Goal: Transaction & Acquisition: Purchase product/service

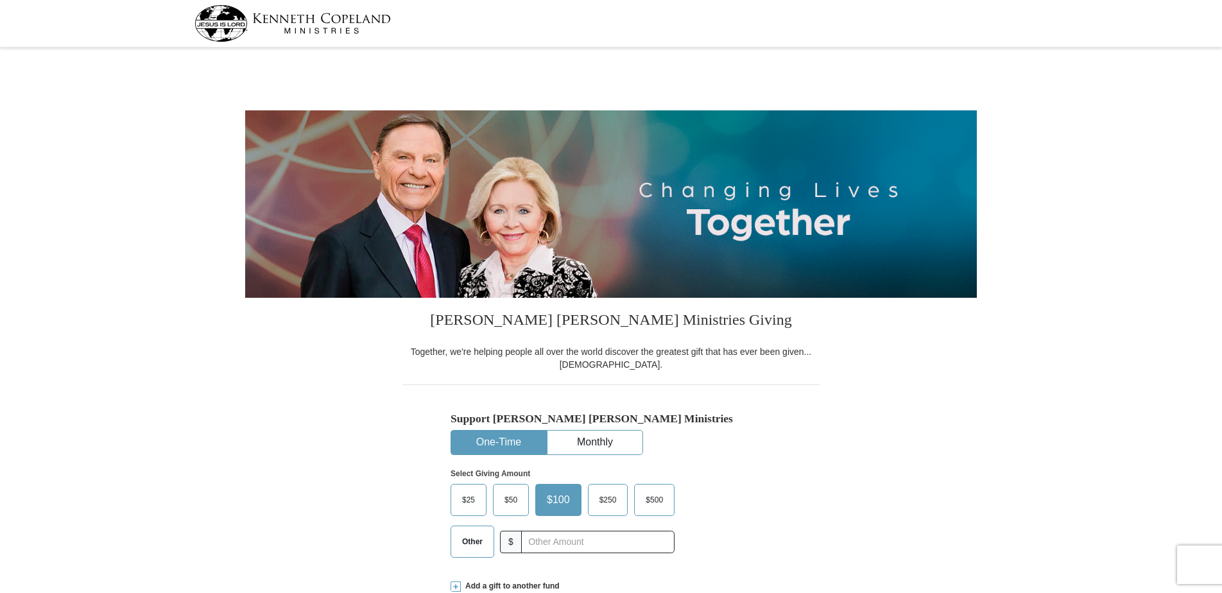
select select "MO"
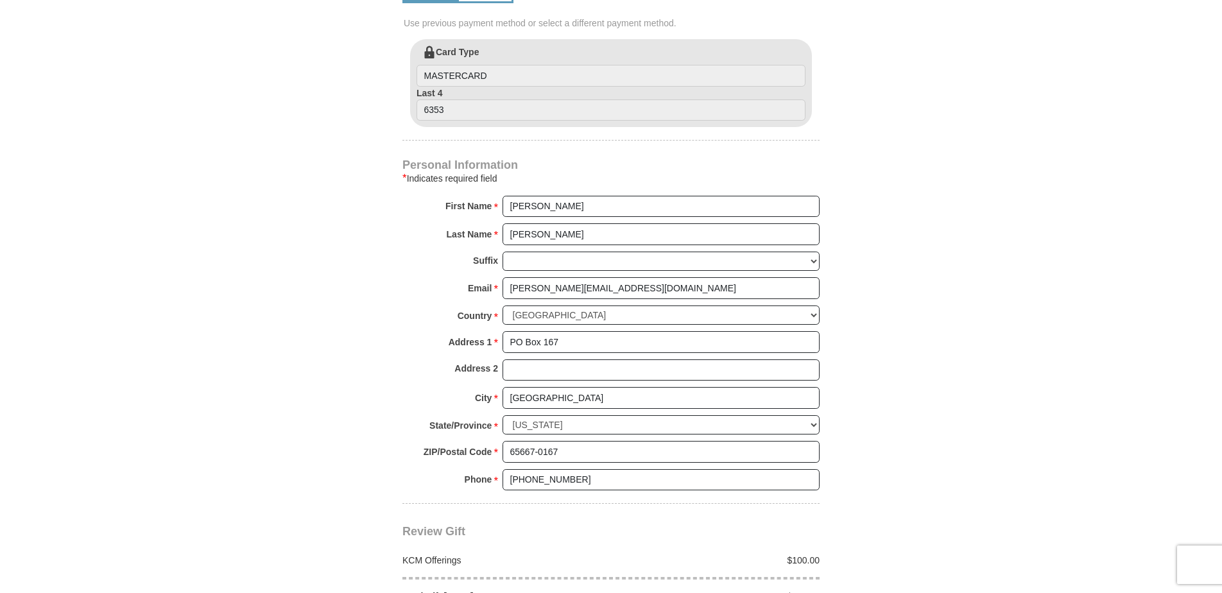
scroll to position [706, 0]
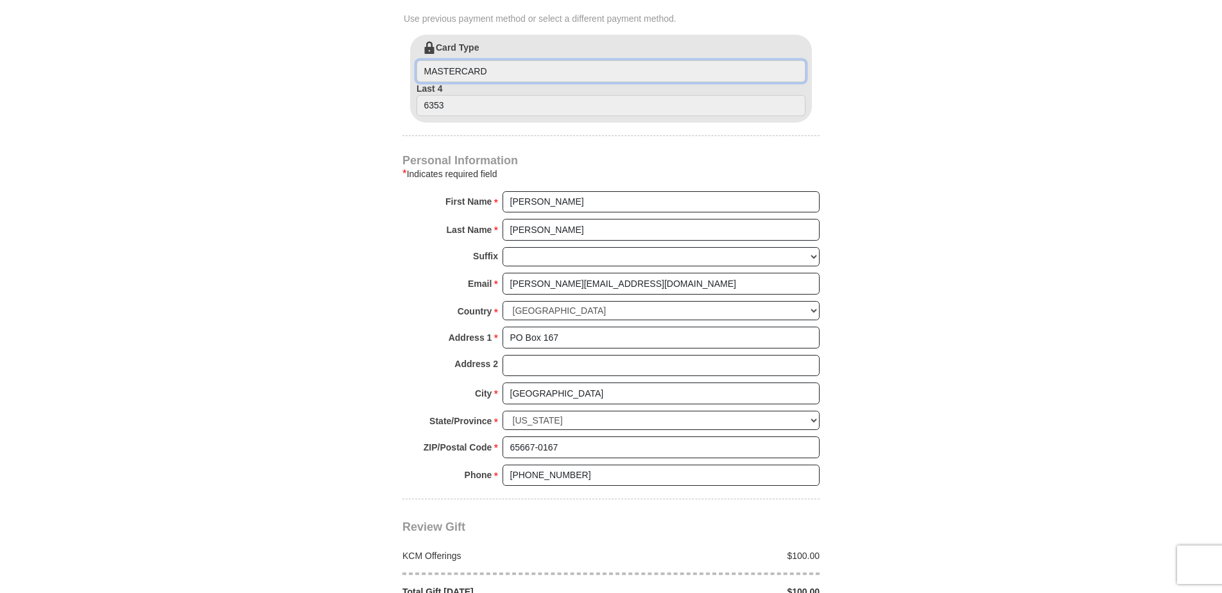
click at [545, 67] on input "MASTERCARD" at bounding box center [611, 71] width 389 height 22
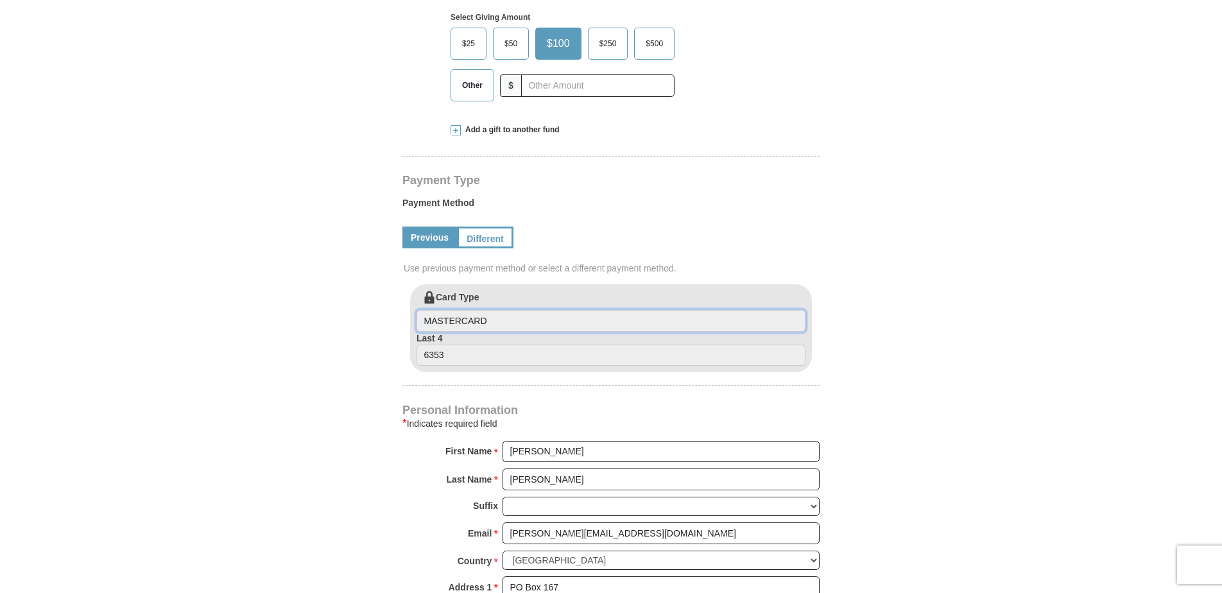
scroll to position [449, 0]
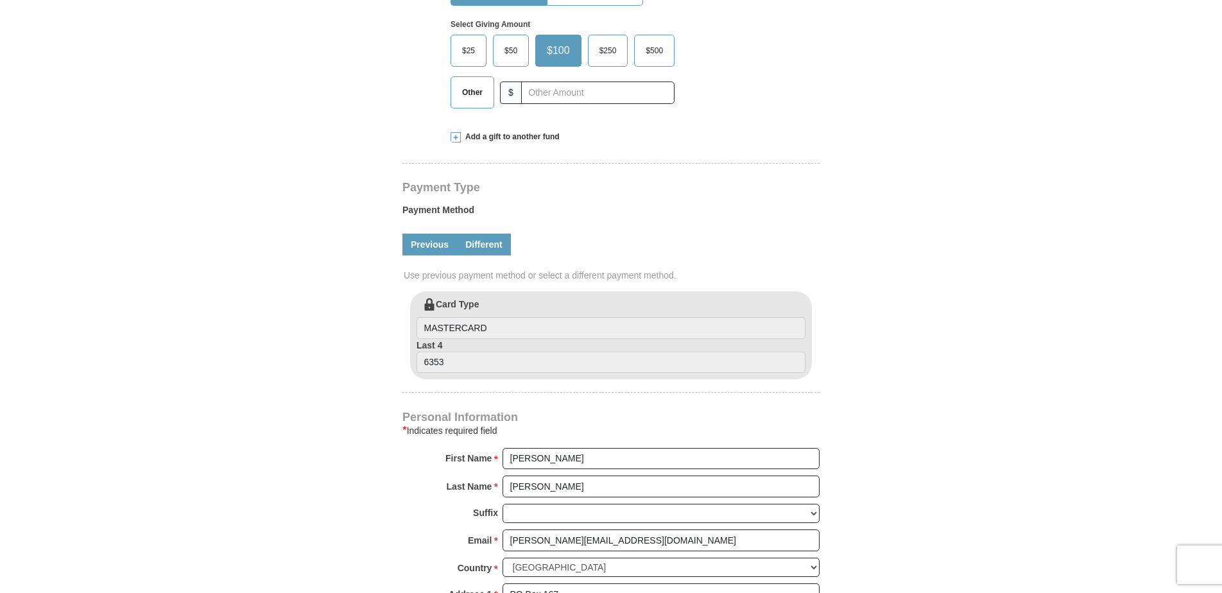
click at [491, 246] on link "Different" at bounding box center [484, 245] width 54 height 22
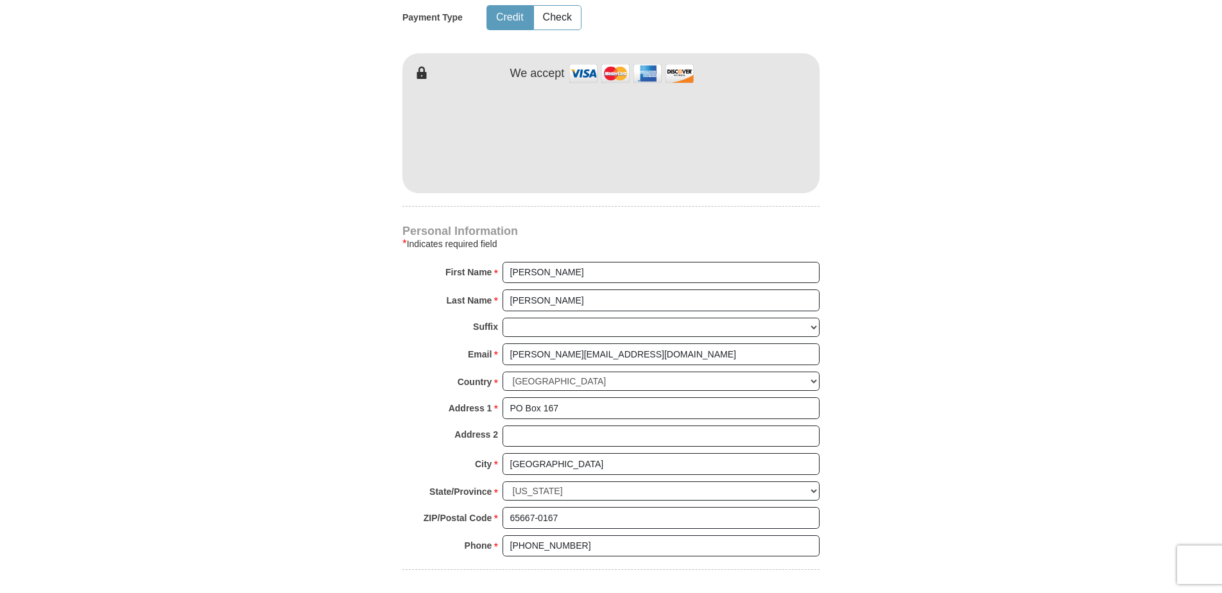
scroll to position [770, 0]
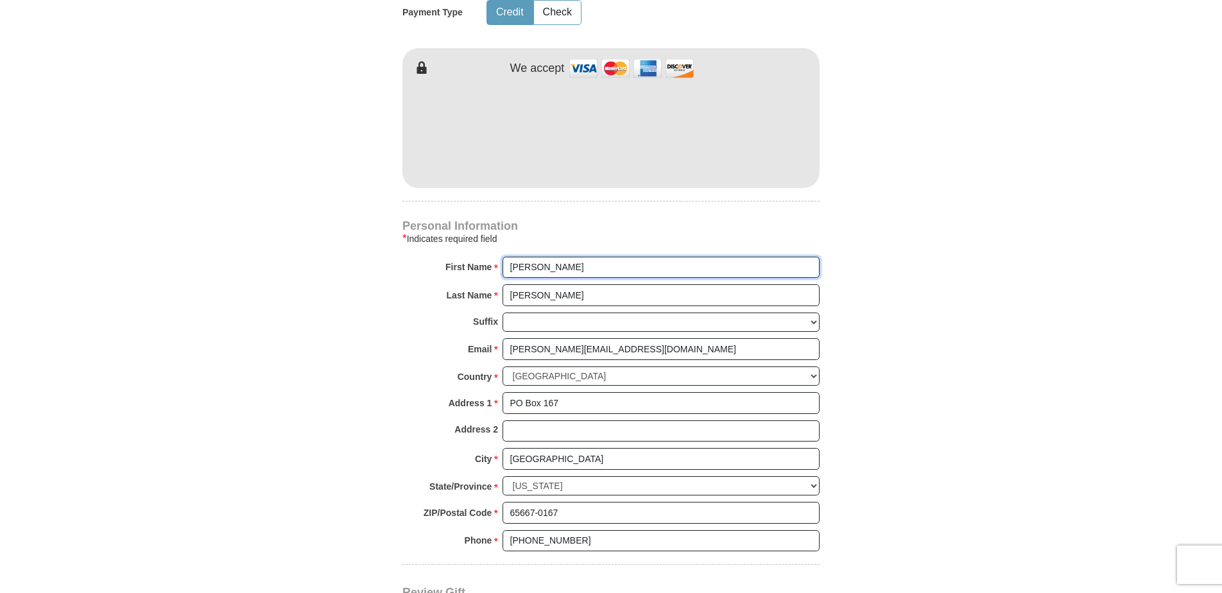
drag, startPoint x: 562, startPoint y: 270, endPoint x: 444, endPoint y: 283, distance: 118.8
click at [444, 283] on div "First Name * Melissa Please enter First Name" at bounding box center [610, 271] width 417 height 28
type input "[PERSON_NAME]"
click at [1170, 433] on body "Kenneth Copeland Ministries Giving Together, we're helping people all over the …" at bounding box center [611, 428] width 1222 height 2397
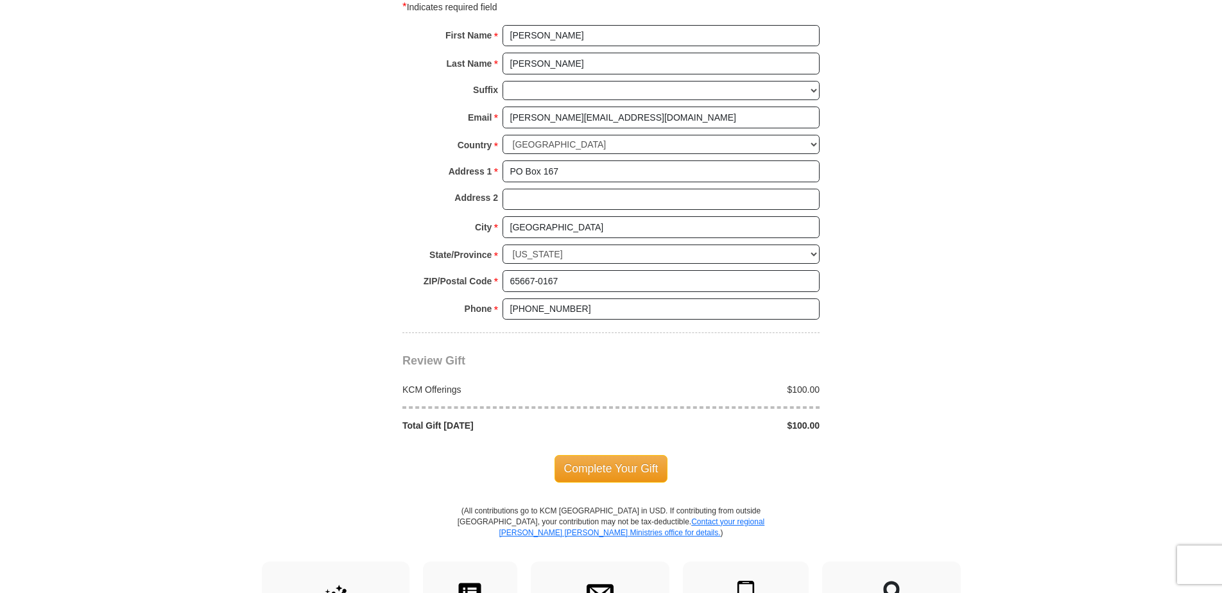
scroll to position [1155, 0]
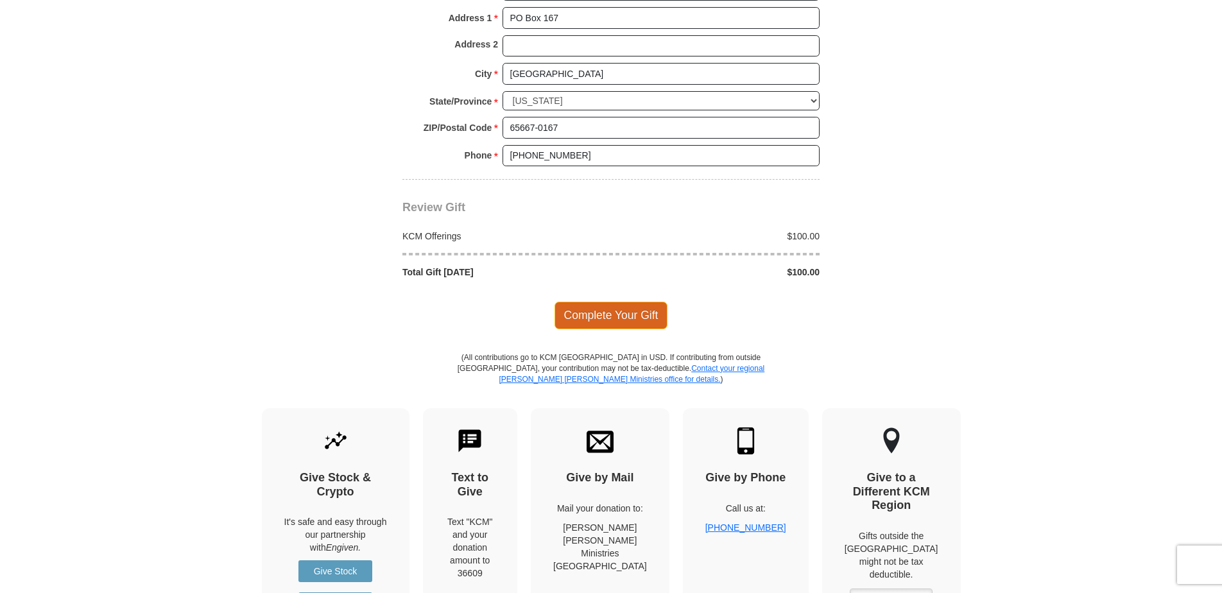
click at [596, 322] on span "Complete Your Gift" at bounding box center [612, 315] width 114 height 27
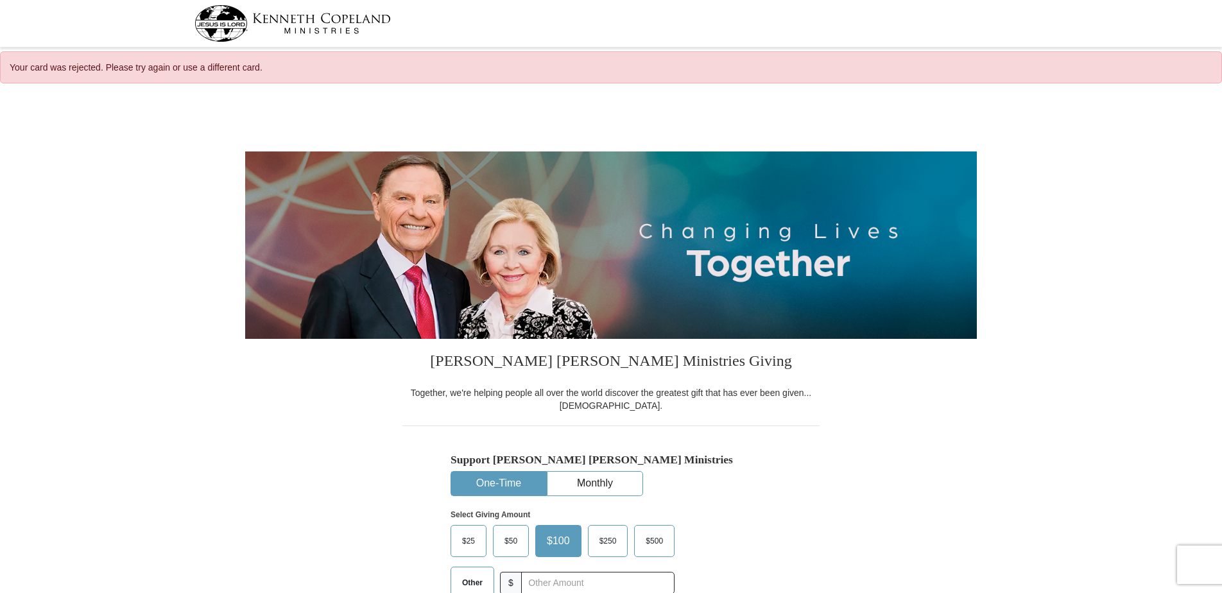
select select "MO"
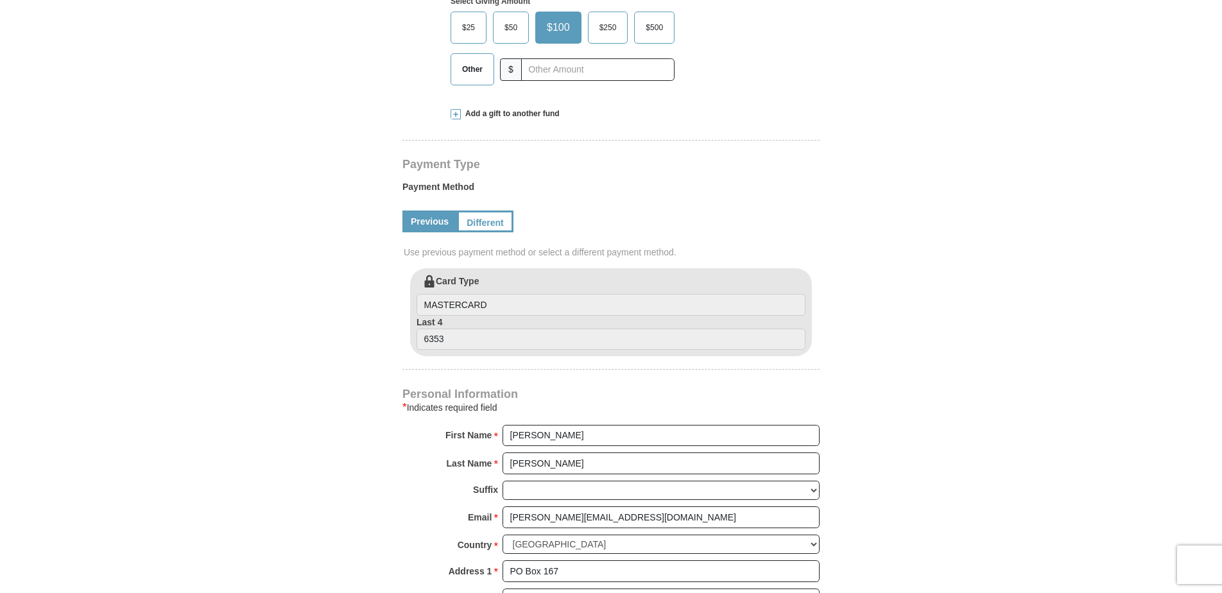
scroll to position [770, 0]
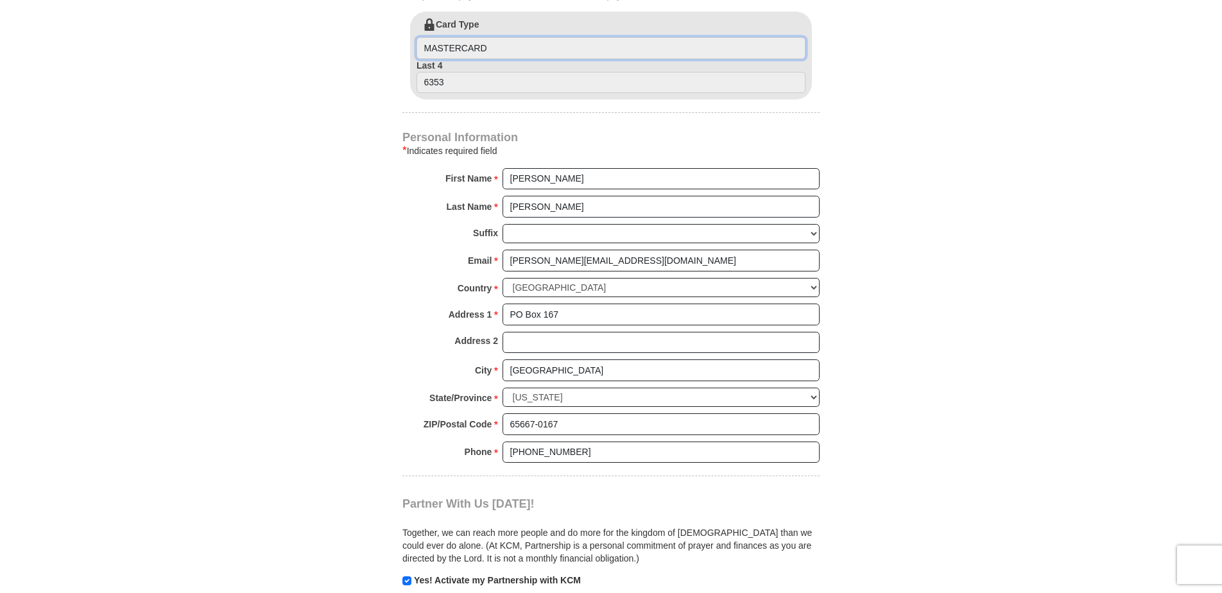
click at [587, 54] on input "MASTERCARD" at bounding box center [611, 48] width 389 height 22
click at [449, 84] on input "6353" at bounding box center [611, 83] width 389 height 22
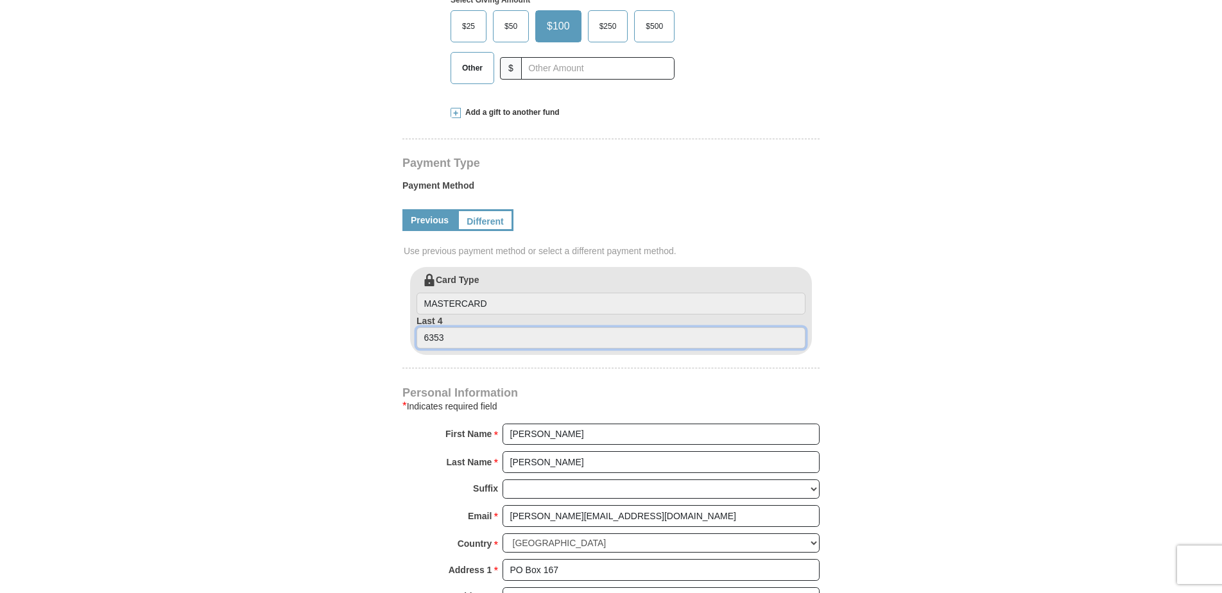
scroll to position [513, 0]
click at [479, 228] on link "Different" at bounding box center [484, 222] width 54 height 22
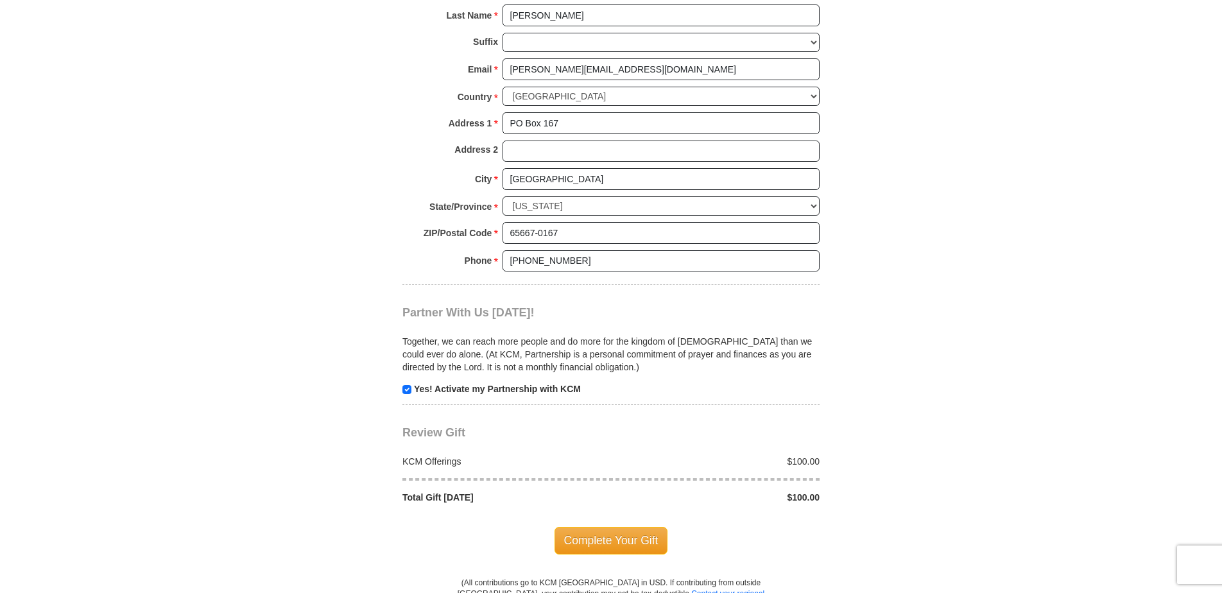
scroll to position [1284, 0]
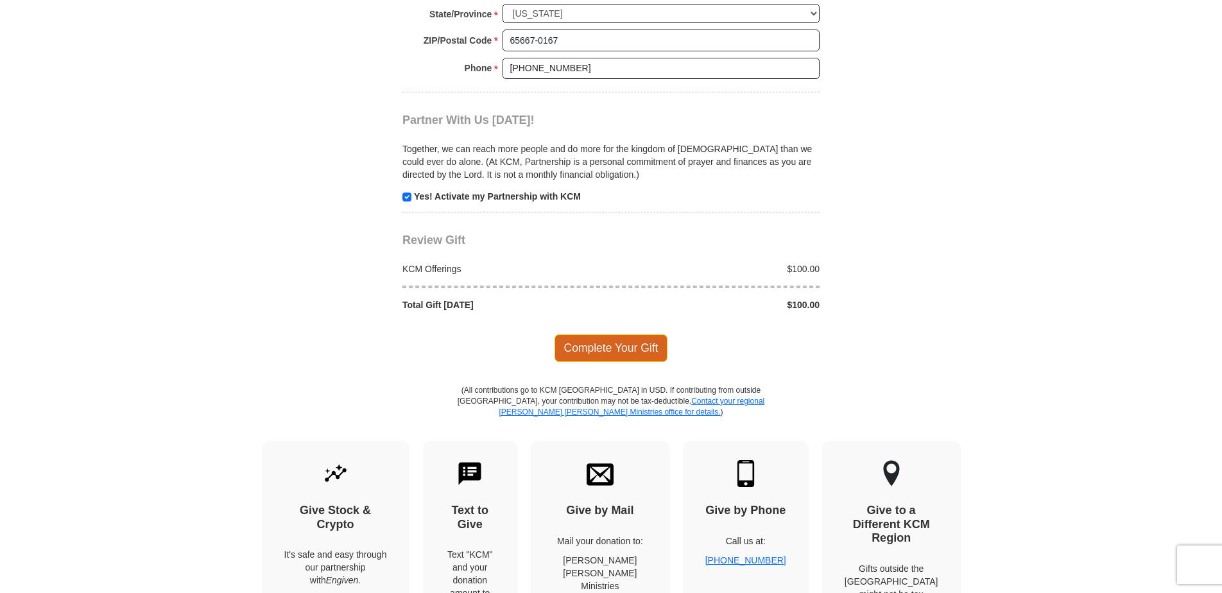
click at [576, 349] on span "Complete Your Gift" at bounding box center [612, 347] width 114 height 27
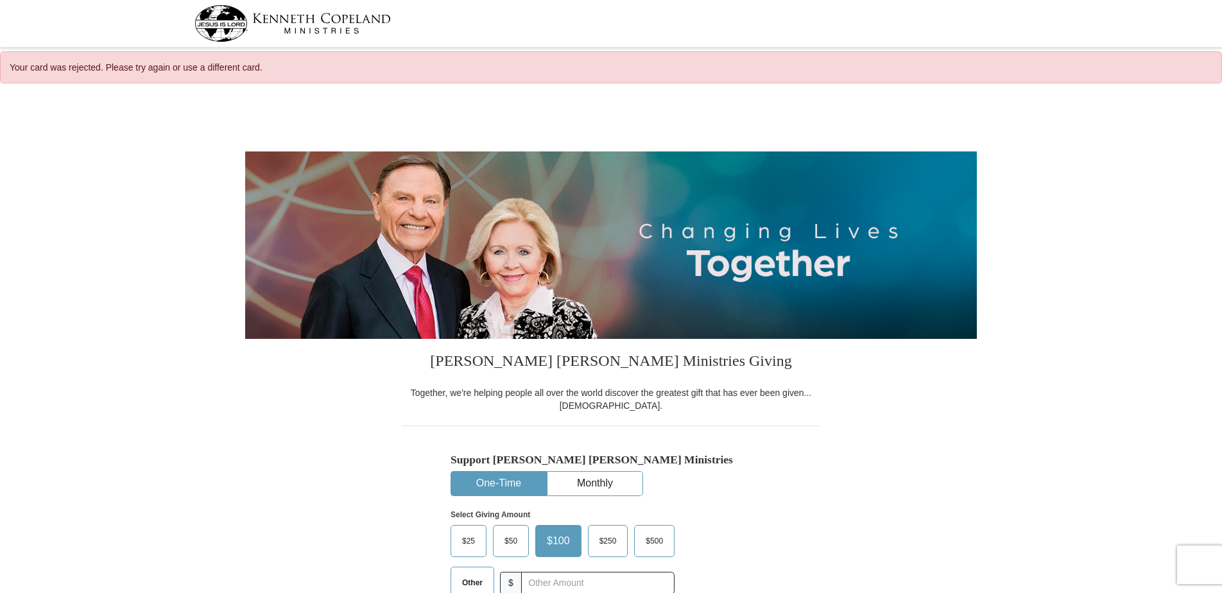
select select "MO"
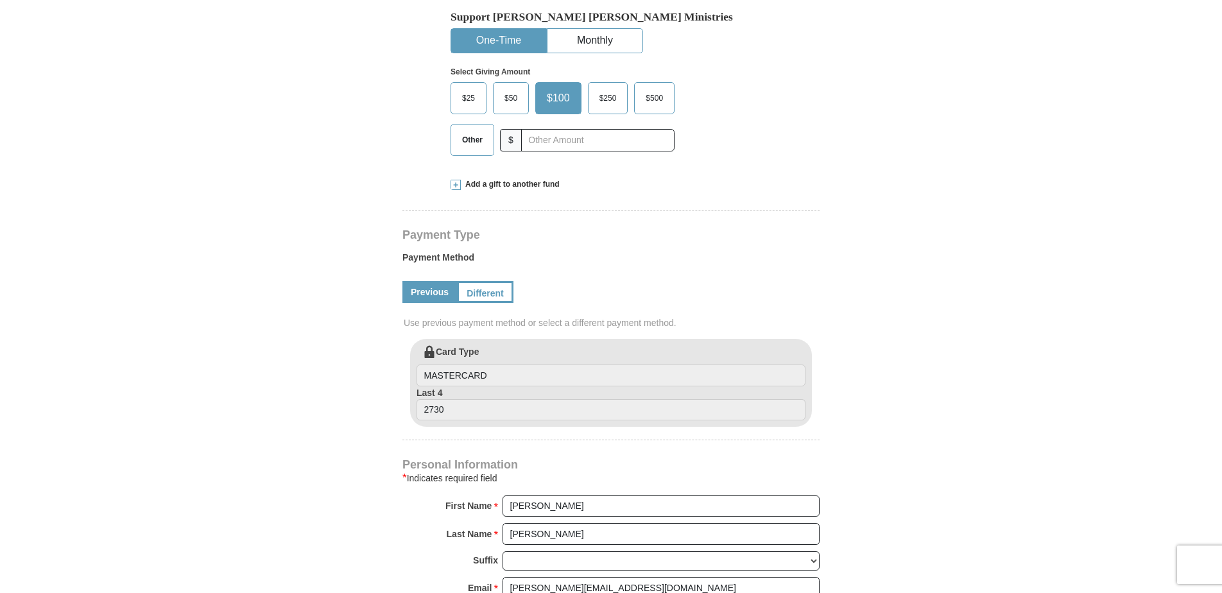
scroll to position [449, 0]
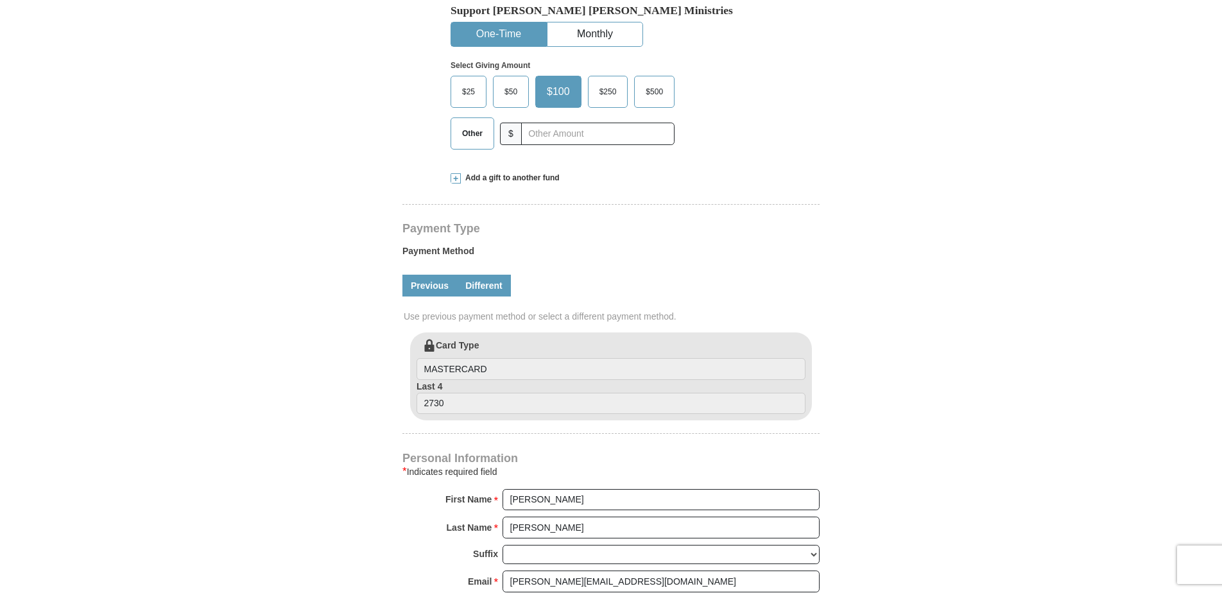
click at [490, 289] on link "Different" at bounding box center [484, 286] width 54 height 22
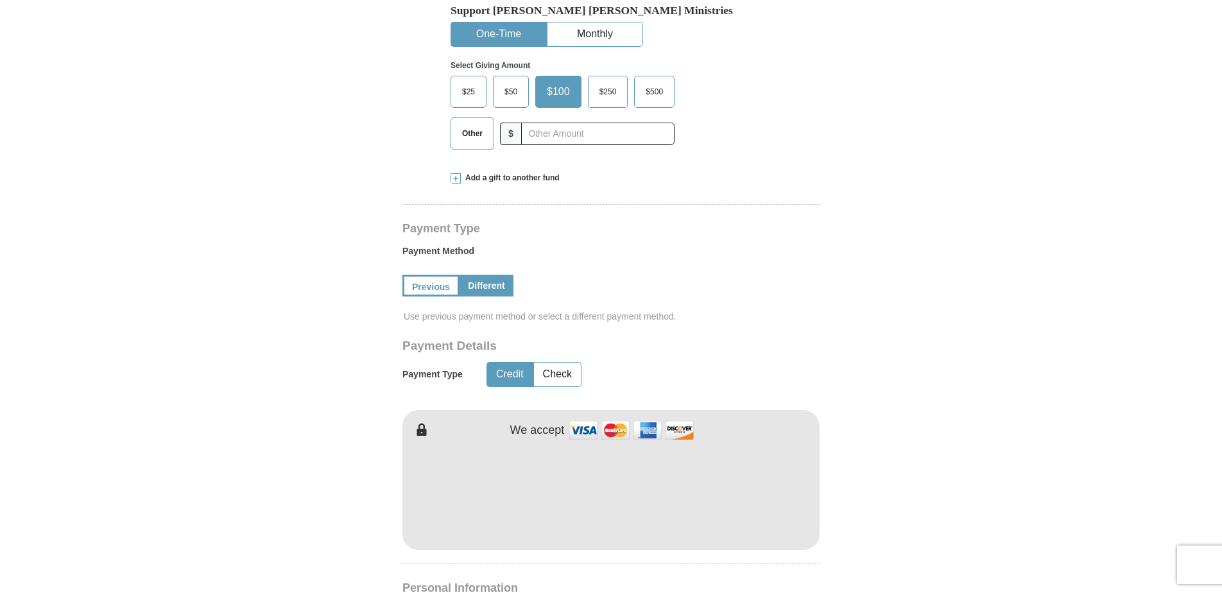
click at [969, 398] on form "Kenneth Copeland Ministries Giving Together, we're helping people all over the …" at bounding box center [611, 459] width 732 height 1632
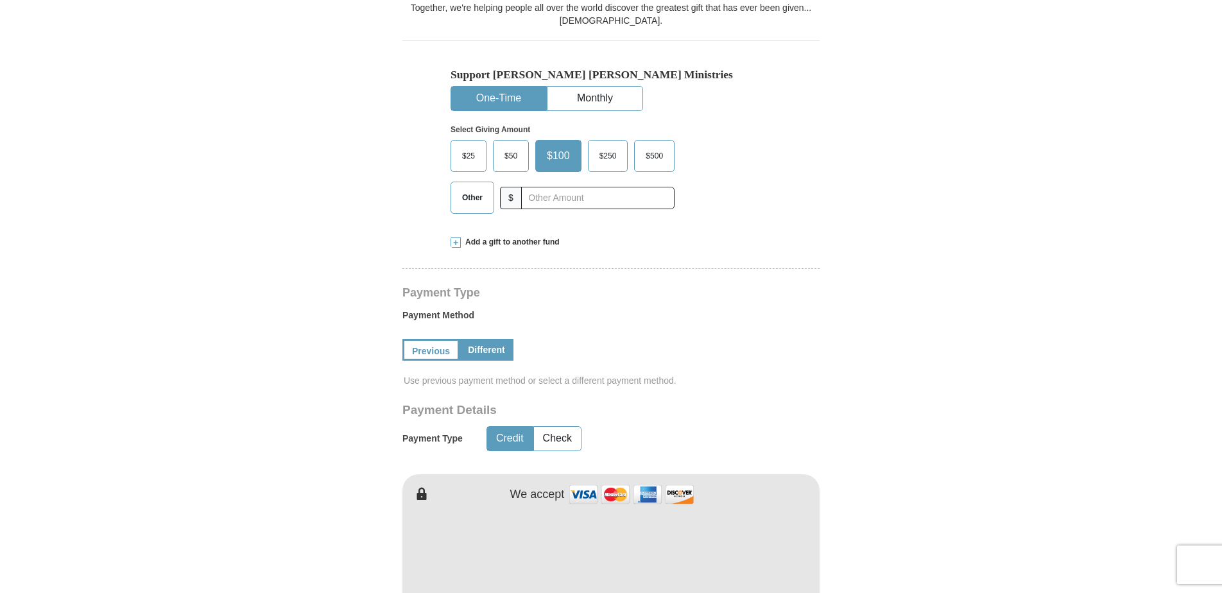
scroll to position [513, 0]
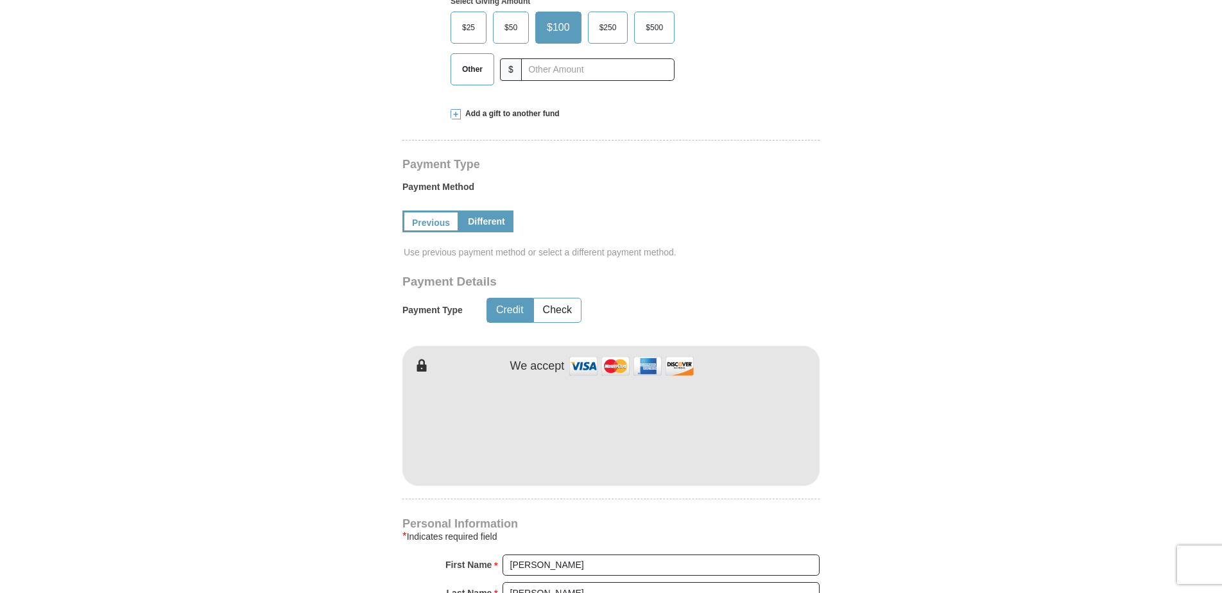
click at [920, 470] on form "Kenneth Copeland Ministries Giving Together, we're helping people all over the …" at bounding box center [611, 395] width 732 height 1632
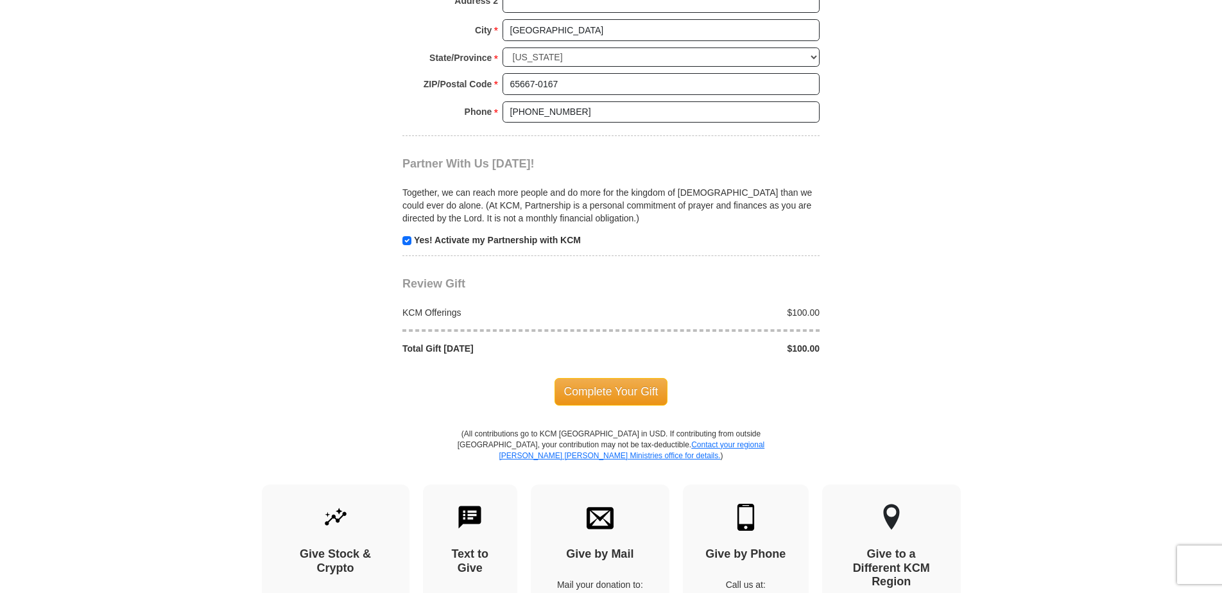
scroll to position [1284, 0]
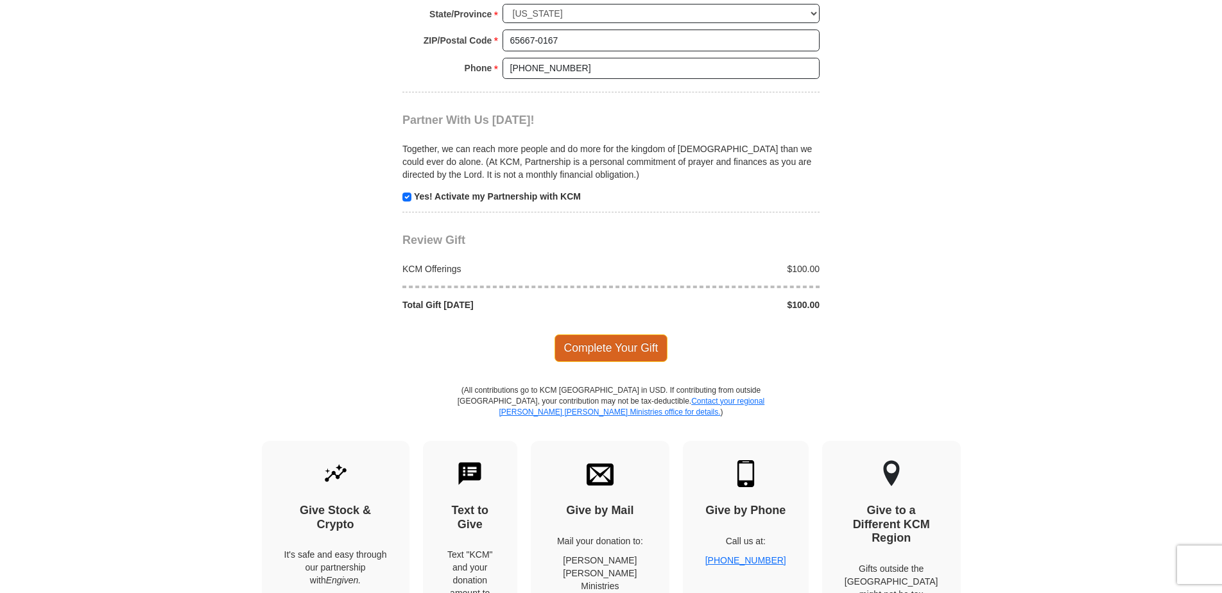
click at [587, 352] on span "Complete Your Gift" at bounding box center [612, 347] width 114 height 27
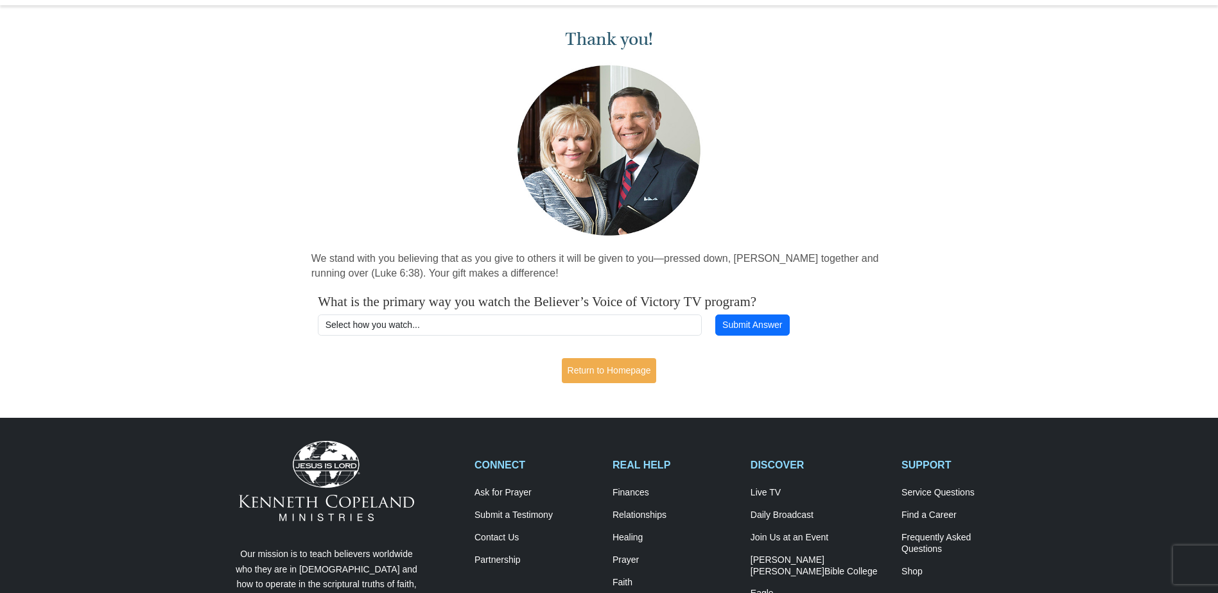
scroll to position [64, 0]
